Goal: Task Accomplishment & Management: Manage account settings

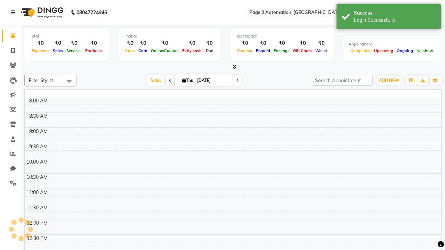
select select "en"
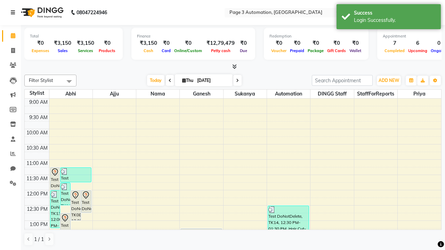
click at [14, 13] on icon at bounding box center [13, 12] width 4 height 5
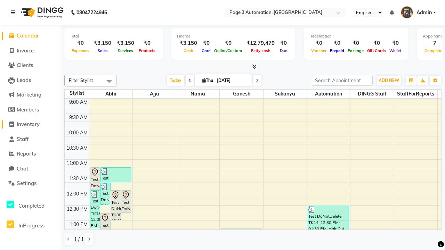
click at [30, 125] on span "Inventory" at bounding box center [28, 124] width 23 height 7
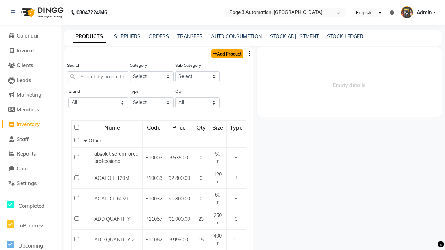
click at [227, 54] on link "Add Product" at bounding box center [227, 53] width 32 height 9
select select "true"
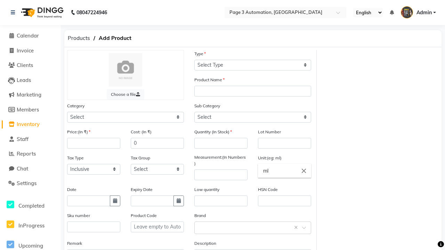
select select "C"
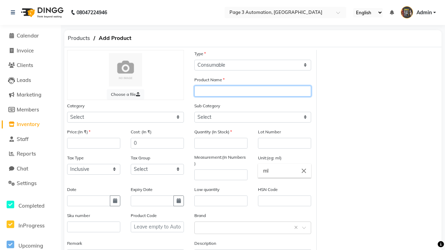
type input "Auto Product Z0Kk"
select select "1000"
type input "Auto Product Z0Kk"
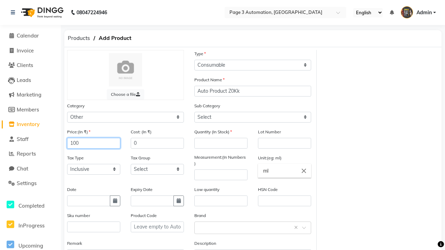
type input "100"
type input "150"
type input "100"
select select "1002"
type input "100"
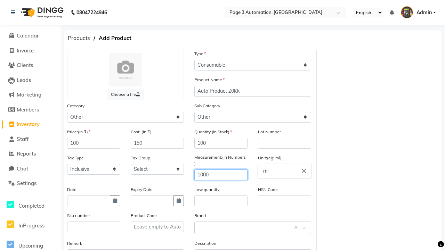
type input "1000"
type textarea "This Product is Created by Automation"
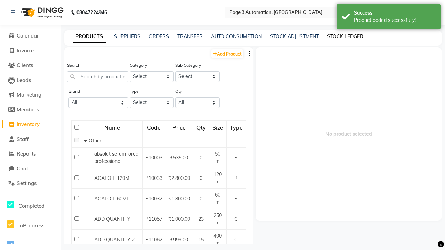
click at [389, 18] on div "Product added successfully!" at bounding box center [395, 20] width 82 height 7
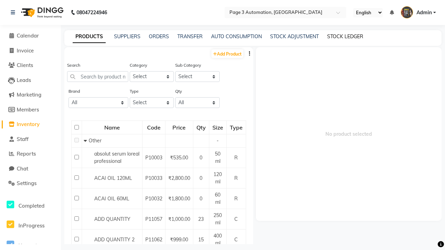
click at [345, 37] on link "STOCK LEDGER" at bounding box center [345, 36] width 36 height 6
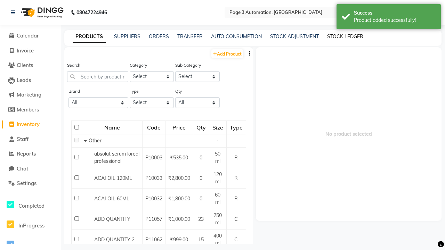
select select "all"
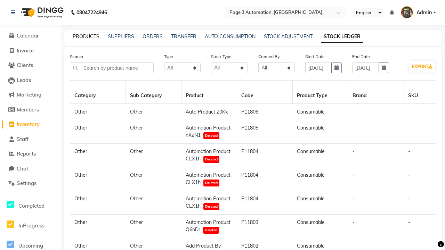
click at [86, 37] on link "PRODUCTS" at bounding box center [86, 36] width 27 height 6
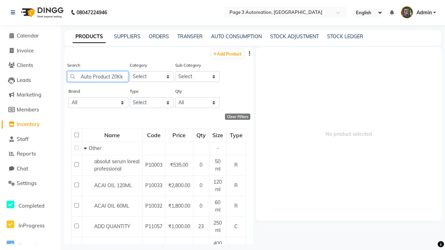
type input "Auto Product Z0Kk"
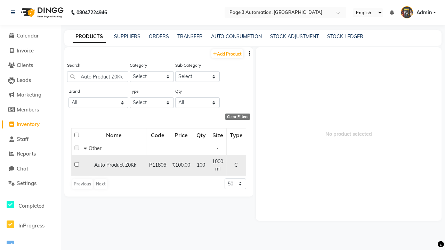
click at [77, 165] on input "checkbox" at bounding box center [76, 164] width 5 height 5
checkbox input "true"
select select
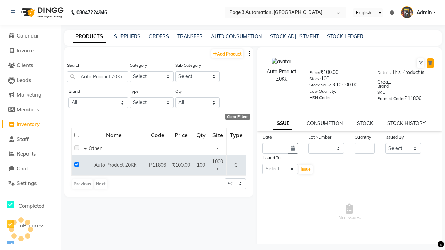
click at [430, 63] on icon at bounding box center [431, 63] width 4 height 4
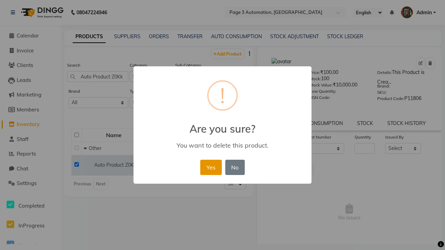
click at [211, 167] on button "Yes" at bounding box center [210, 167] width 21 height 15
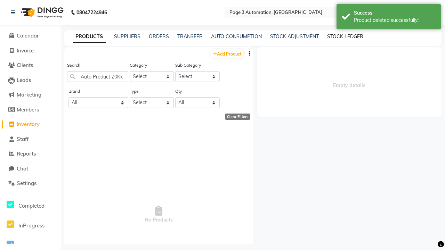
click at [389, 18] on div "Product deleted successfully!" at bounding box center [395, 20] width 82 height 7
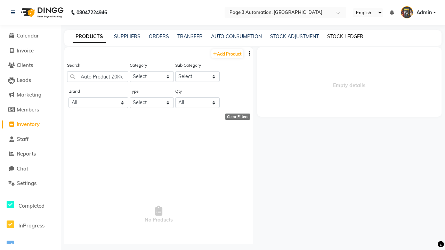
click at [345, 37] on link "STOCK LEDGER" at bounding box center [345, 36] width 36 height 6
select select "all"
